Goal: Task Accomplishment & Management: Use online tool/utility

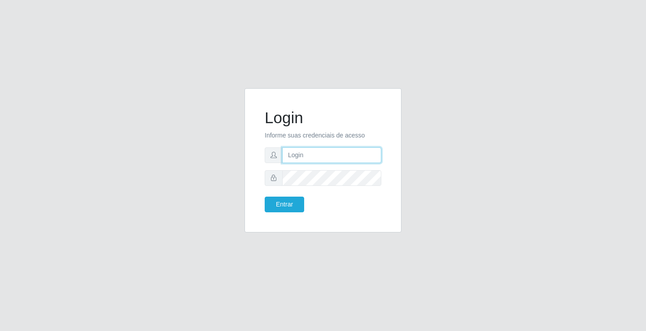
click at [308, 156] on input "text" at bounding box center [331, 155] width 99 height 16
click at [357, 150] on input "text" at bounding box center [331, 155] width 99 height 16
type input "zivaneide@ideal"
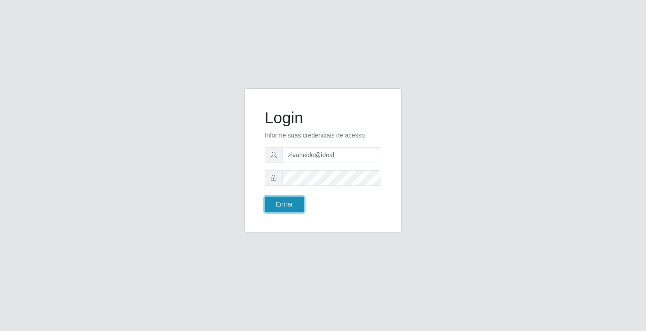
click at [278, 206] on button "Entrar" at bounding box center [283, 205] width 39 height 16
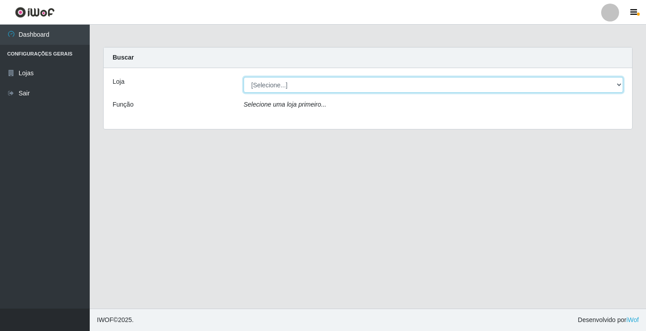
click at [618, 86] on select "[Selecione...] Ideal - Conceição" at bounding box center [432, 85] width 379 height 16
select select "231"
click at [243, 77] on select "[Selecione...] Ideal - Conceição" at bounding box center [432, 85] width 379 height 16
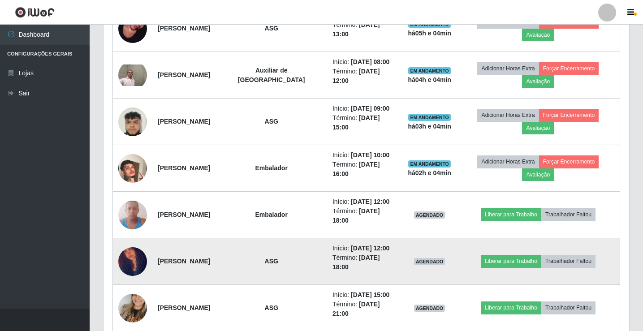
scroll to position [403, 0]
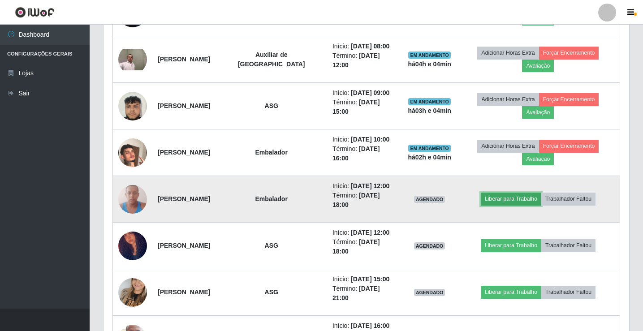
click at [533, 198] on button "Liberar para Trabalho" at bounding box center [511, 199] width 61 height 13
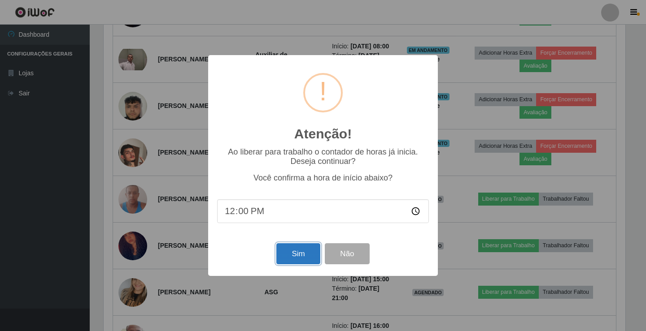
click at [306, 259] on button "Sim" at bounding box center [297, 253] width 43 height 21
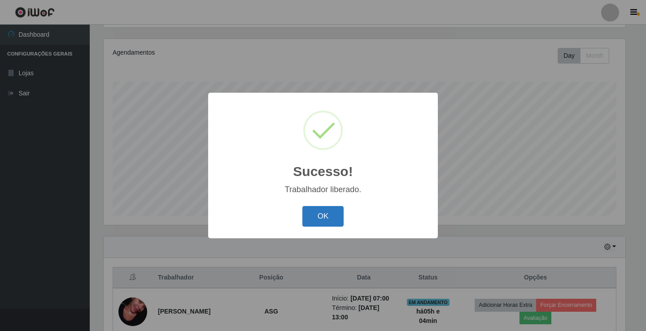
click at [341, 209] on button "OK" at bounding box center [323, 216] width 42 height 21
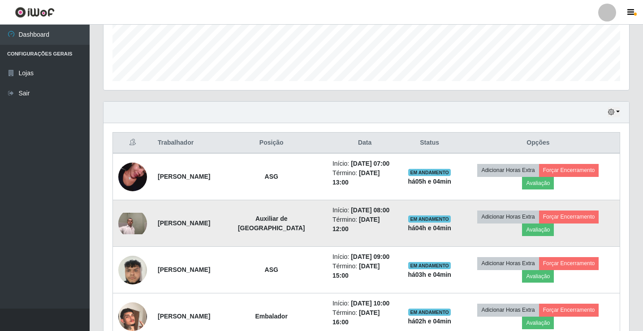
scroll to position [239, 0]
click at [542, 233] on button "Avaliação" at bounding box center [538, 230] width 32 height 13
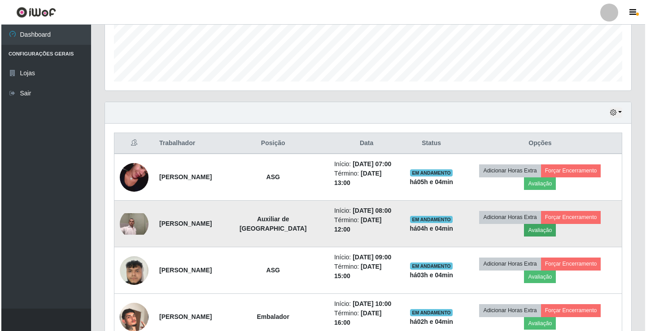
scroll to position [186, 521]
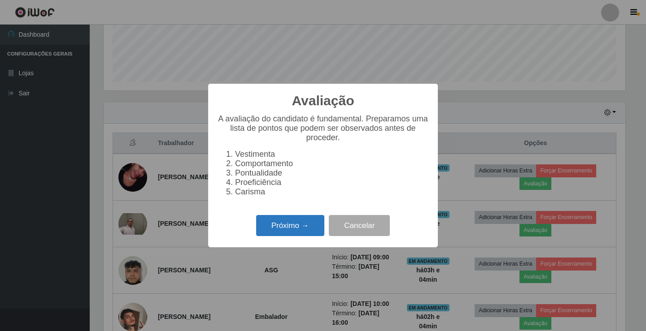
click at [278, 227] on button "Próximo →" at bounding box center [290, 225] width 68 height 21
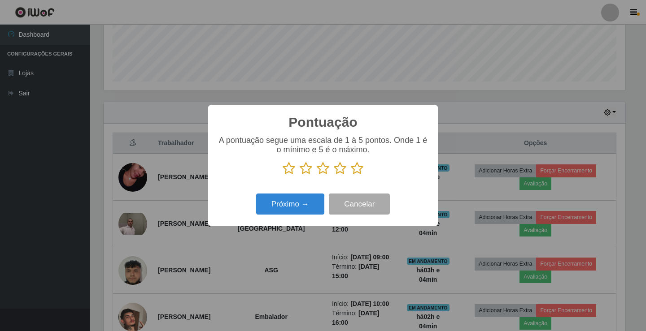
scroll to position [448085, 447750]
click at [357, 167] on icon at bounding box center [357, 168] width 13 height 13
click at [351, 175] on input "radio" at bounding box center [351, 175] width 0 height 0
click at [307, 199] on button "Próximo →" at bounding box center [290, 204] width 68 height 21
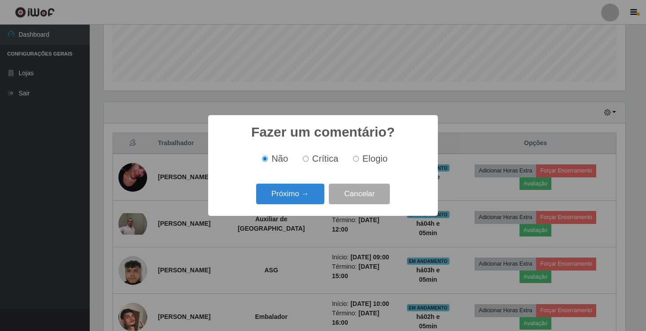
click at [307, 199] on button "Próximo →" at bounding box center [290, 194] width 68 height 21
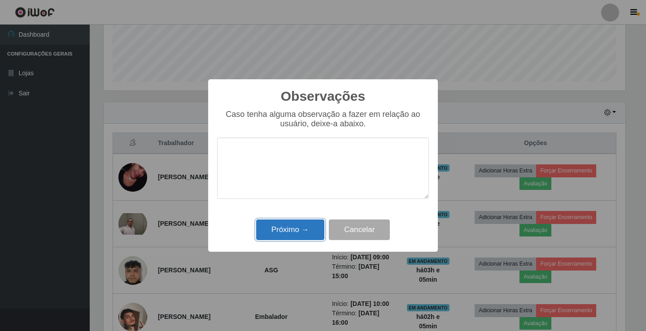
click at [294, 227] on button "Próximo →" at bounding box center [290, 230] width 68 height 21
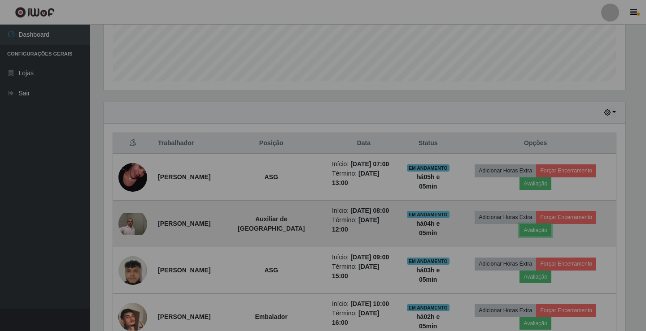
scroll to position [186, 526]
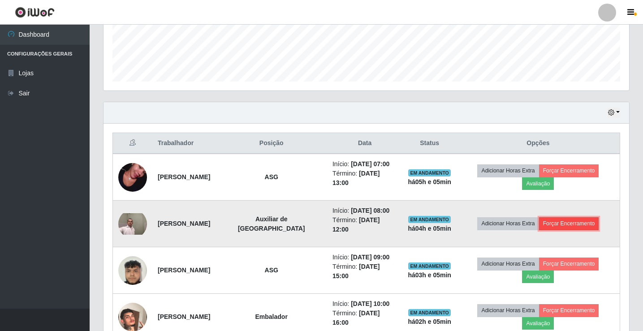
click at [572, 227] on button "Forçar Encerramento" at bounding box center [569, 223] width 60 height 13
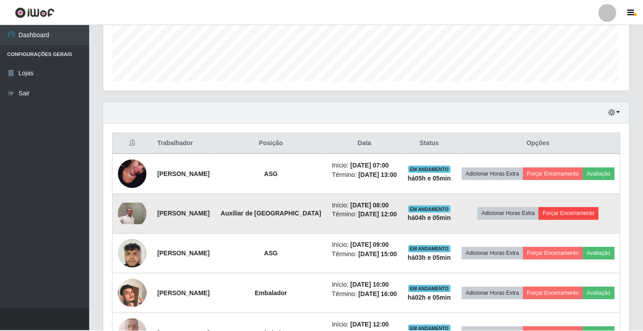
scroll to position [186, 521]
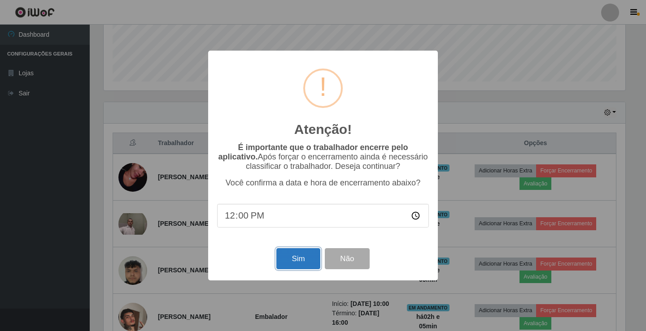
click at [314, 259] on button "Sim" at bounding box center [297, 258] width 43 height 21
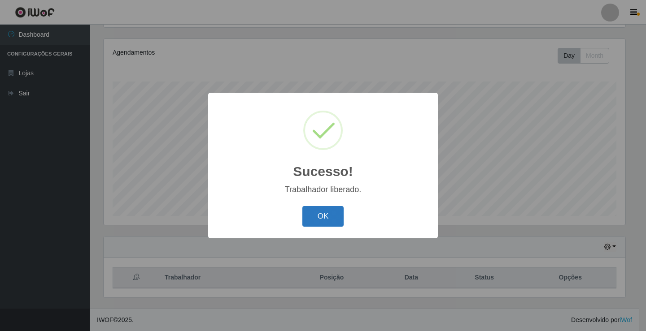
click at [309, 215] on button "OK" at bounding box center [323, 216] width 42 height 21
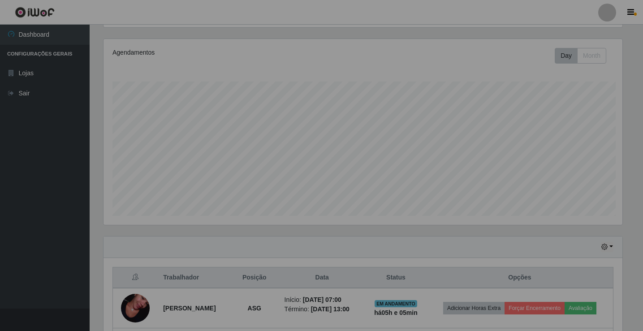
scroll to position [186, 526]
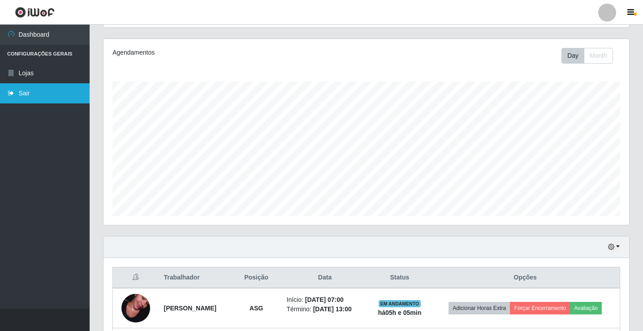
click at [52, 92] on link "Sair" at bounding box center [45, 93] width 90 height 20
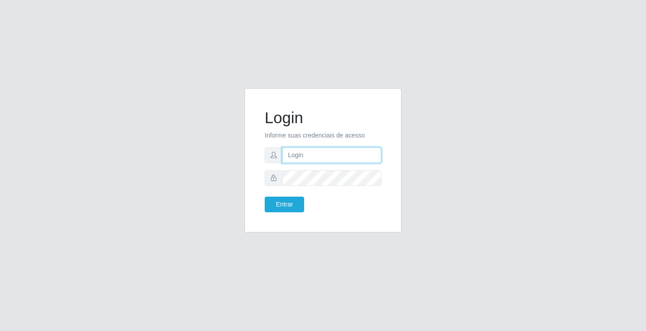
click at [316, 156] on input "text" at bounding box center [331, 155] width 99 height 16
click at [301, 156] on input "text" at bounding box center [331, 155] width 99 height 16
type input "zivaneide@ideal"
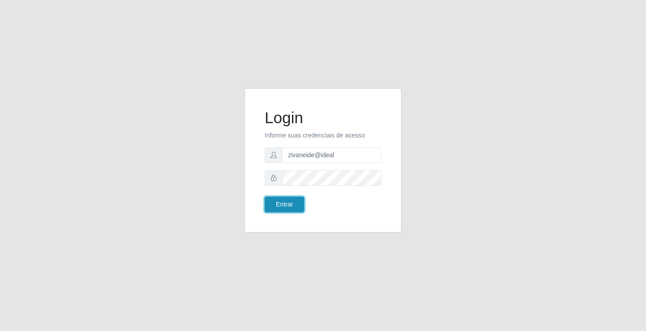
click at [269, 211] on button "Entrar" at bounding box center [283, 205] width 39 height 16
click at [273, 208] on button "Entrar" at bounding box center [283, 205] width 39 height 16
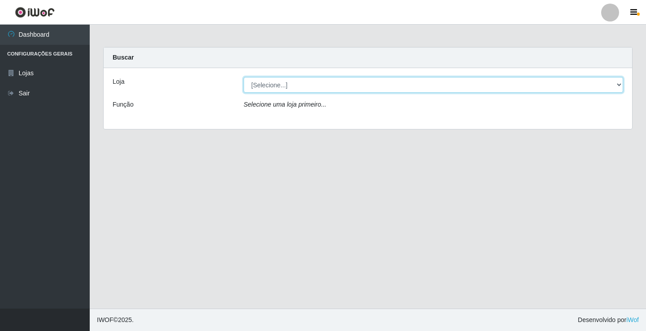
click at [617, 86] on select "[Selecione...] Ideal - Conceição" at bounding box center [432, 85] width 379 height 16
select select "231"
click at [243, 77] on select "[Selecione...] Ideal - Conceição" at bounding box center [432, 85] width 379 height 16
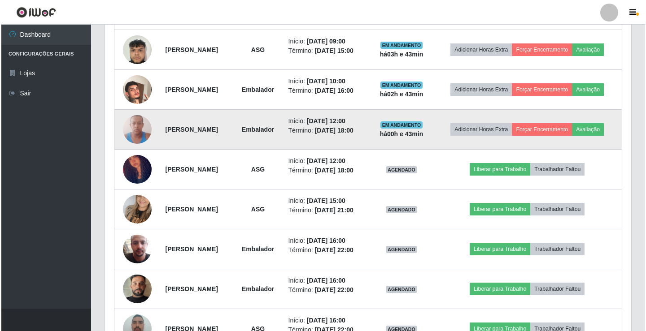
scroll to position [403, 0]
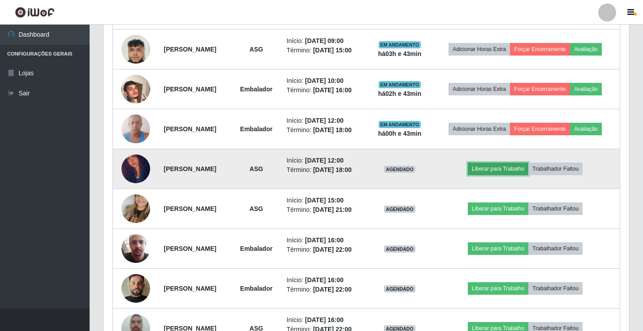
click at [520, 175] on button "Liberar para Trabalho" at bounding box center [498, 169] width 61 height 13
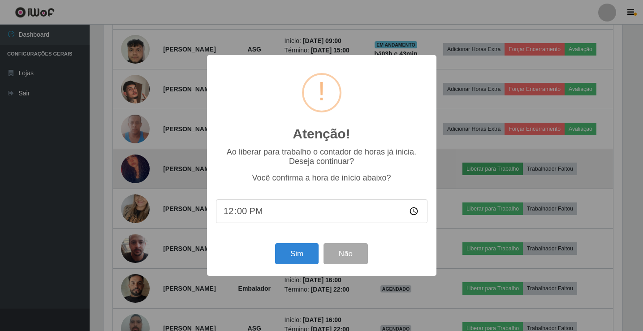
scroll to position [186, 521]
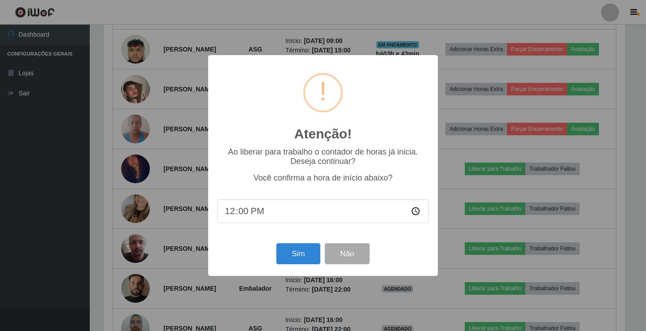
click at [244, 214] on input "12:00" at bounding box center [323, 211] width 212 height 24
type input "12:01"
type input "12:40"
click at [295, 249] on button "Sim" at bounding box center [297, 253] width 43 height 21
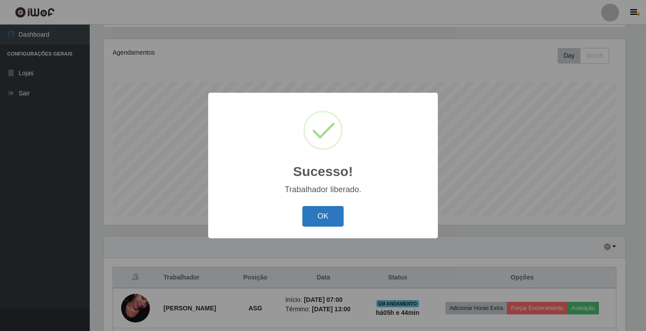
click at [329, 221] on button "OK" at bounding box center [323, 216] width 42 height 21
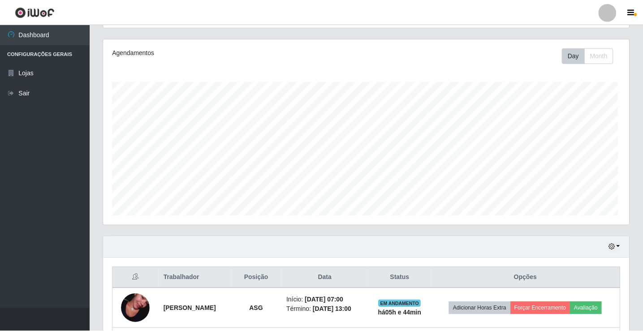
scroll to position [186, 526]
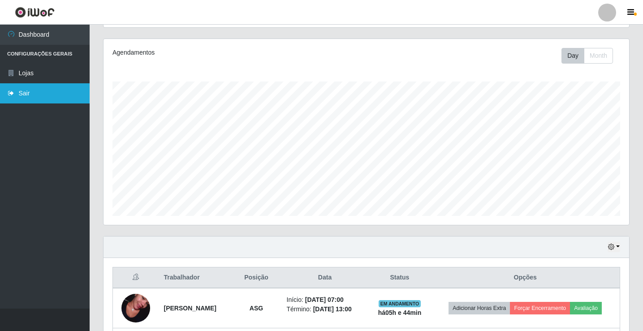
click at [50, 88] on link "Sair" at bounding box center [45, 93] width 90 height 20
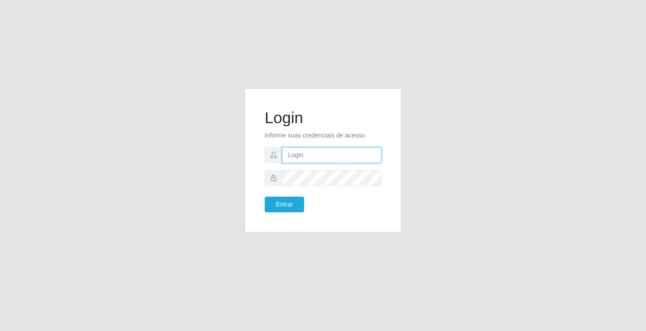
click at [313, 154] on input "text" at bounding box center [331, 155] width 99 height 16
type input "paulo@ideal"
click at [289, 205] on button "Entrar" at bounding box center [283, 205] width 39 height 16
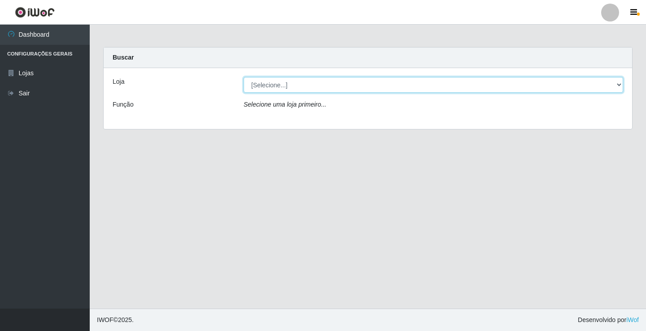
click at [298, 82] on select "[Selecione...] Ideal - Conceição" at bounding box center [432, 85] width 379 height 16
select select "231"
click at [243, 77] on select "[Selecione...] Ideal - Conceição" at bounding box center [432, 85] width 379 height 16
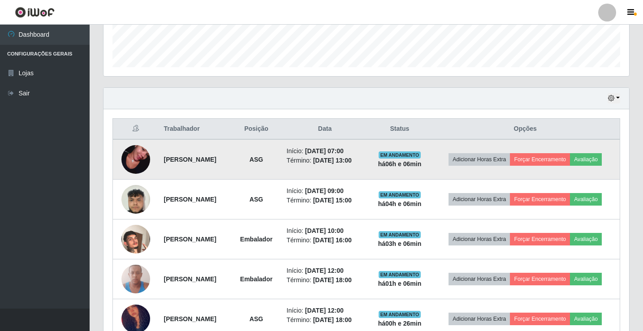
scroll to position [269, 0]
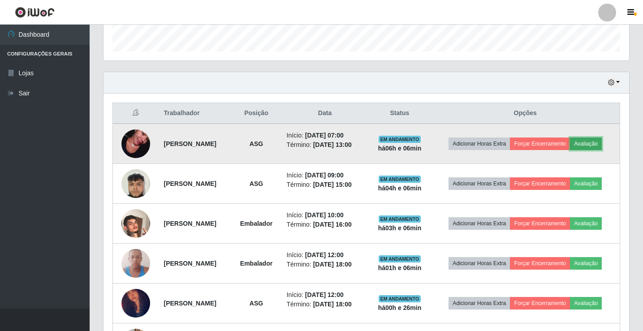
click at [570, 150] on button "Avaliação" at bounding box center [586, 144] width 32 height 13
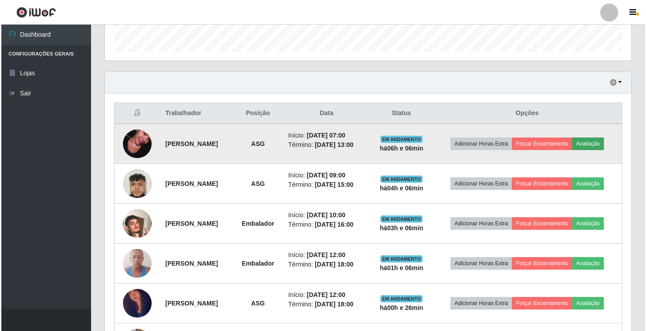
scroll to position [186, 521]
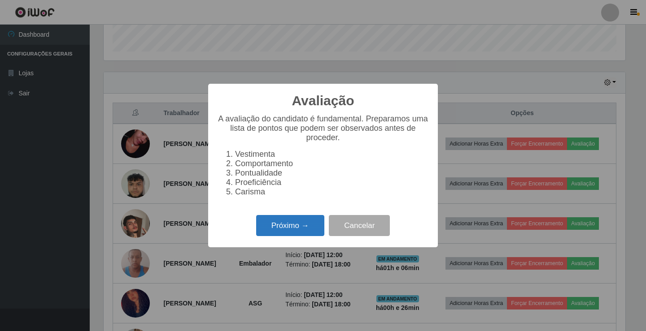
click at [305, 233] on button "Próximo →" at bounding box center [290, 225] width 68 height 21
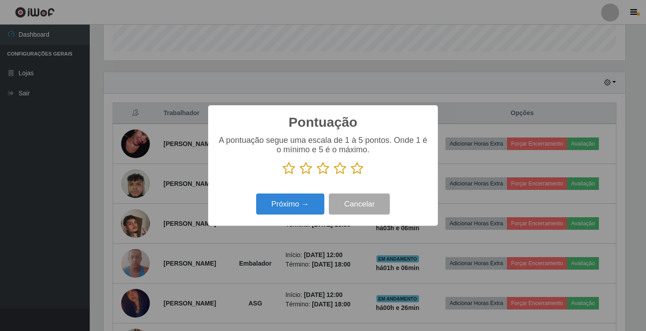
scroll to position [448085, 447750]
click at [342, 171] on icon at bounding box center [340, 168] width 13 height 13
click at [334, 175] on input "radio" at bounding box center [334, 175] width 0 height 0
click at [308, 206] on button "Próximo →" at bounding box center [290, 204] width 68 height 21
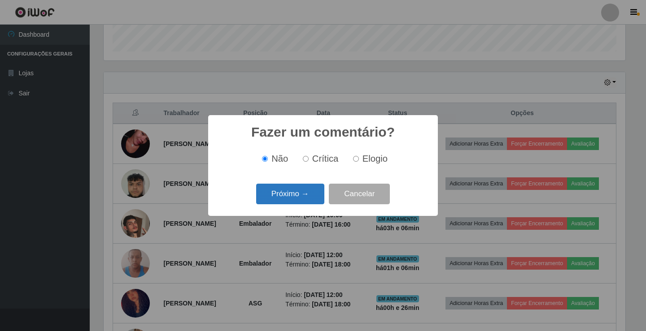
click at [311, 194] on button "Próximo →" at bounding box center [290, 194] width 68 height 21
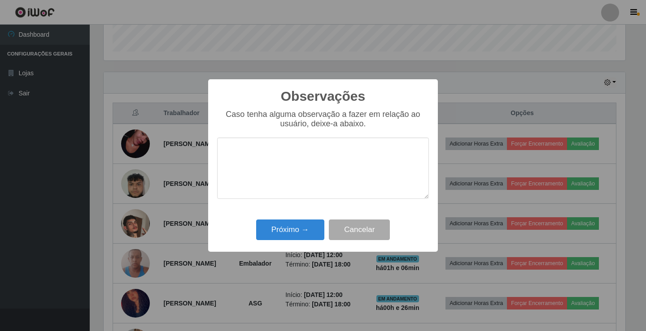
click at [300, 178] on textarea at bounding box center [323, 168] width 212 height 61
type textarea "bom trabalho"
click at [277, 228] on button "Próximo →" at bounding box center [290, 230] width 68 height 21
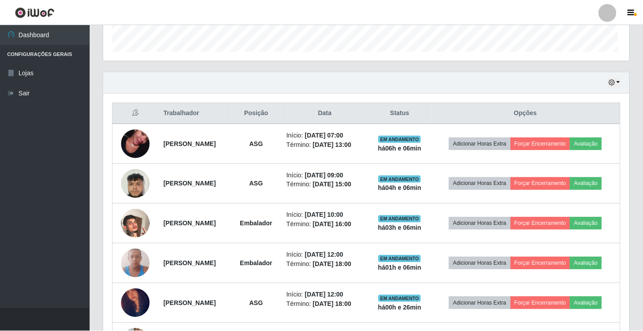
scroll to position [186, 526]
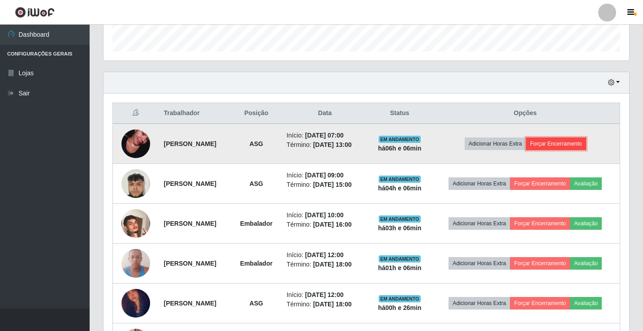
click at [566, 147] on button "Forçar Encerramento" at bounding box center [556, 144] width 60 height 13
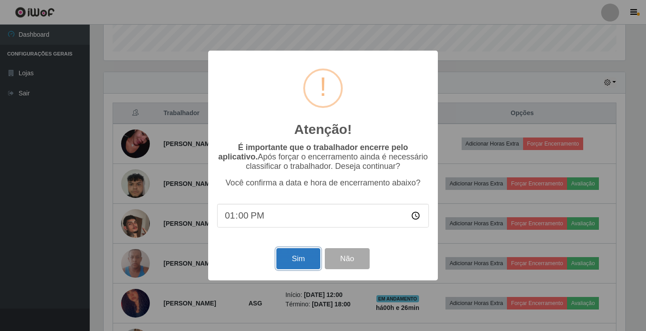
click at [307, 256] on button "Sim" at bounding box center [297, 258] width 43 height 21
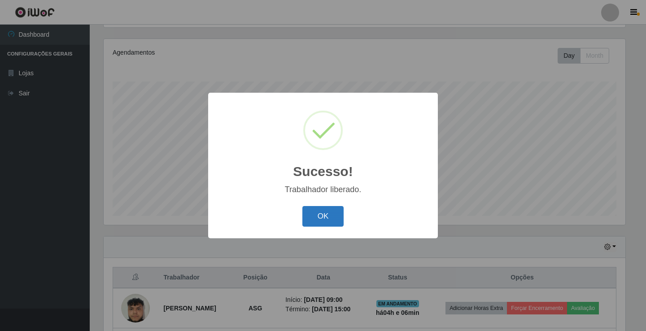
click at [315, 207] on button "OK" at bounding box center [323, 216] width 42 height 21
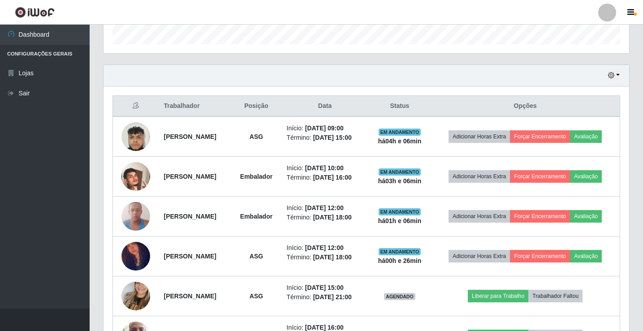
scroll to position [149, 0]
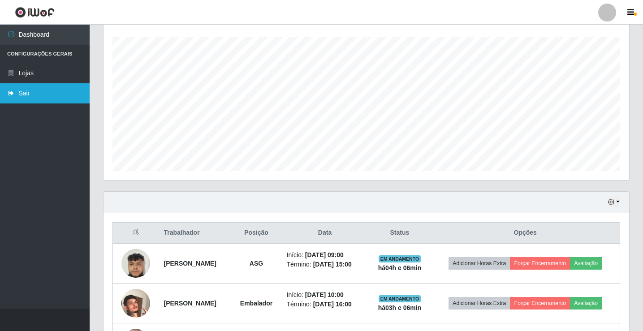
click at [24, 91] on link "Sair" at bounding box center [45, 93] width 90 height 20
